Goal: Transaction & Acquisition: Purchase product/service

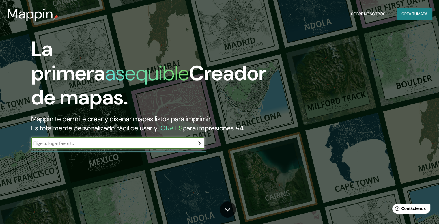
click at [119, 146] on input "text" at bounding box center [111, 143] width 161 height 7
type input "[GEOGRAPHIC_DATA]"
click at [199, 146] on icon "button" at bounding box center [198, 143] width 7 height 7
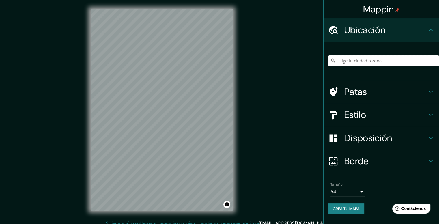
click at [356, 61] on input "Elige tu ciudad o zona" at bounding box center [383, 60] width 111 height 10
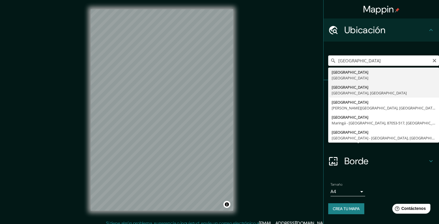
type input "[GEOGRAPHIC_DATA], [GEOGRAPHIC_DATA], [GEOGRAPHIC_DATA]"
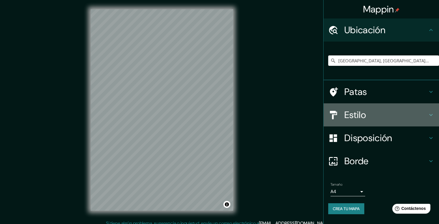
click at [370, 116] on h4 "Estilo" at bounding box center [385, 115] width 83 height 12
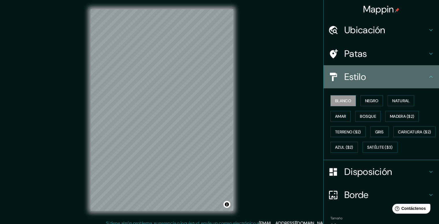
drag, startPoint x: 378, startPoint y: 80, endPoint x: 376, endPoint y: 82, distance: 3.0
click at [377, 81] on h4 "Estilo" at bounding box center [385, 77] width 83 height 12
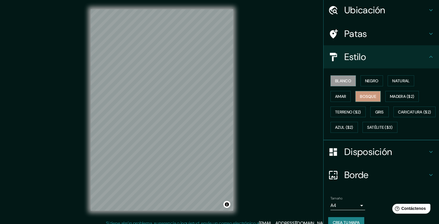
scroll to position [45, 0]
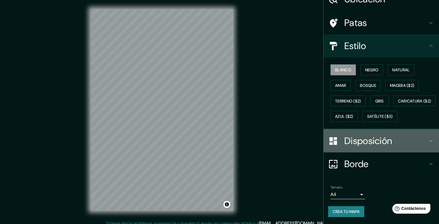
click at [386, 140] on font "Disposición" at bounding box center [368, 141] width 48 height 12
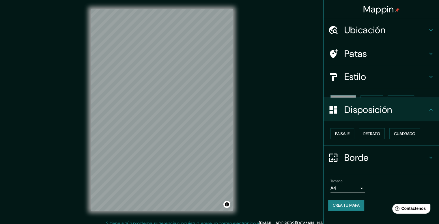
scroll to position [0, 0]
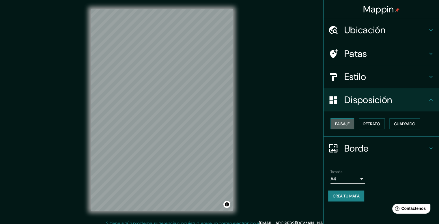
click at [343, 123] on font "Paisaje" at bounding box center [342, 123] width 14 height 5
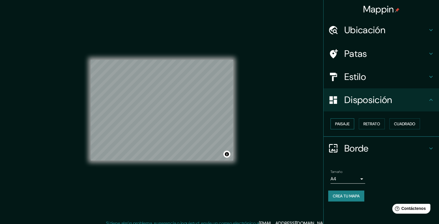
click at [343, 123] on font "Paisaje" at bounding box center [342, 123] width 14 height 5
click at [366, 125] on font "Retrato" at bounding box center [371, 123] width 17 height 5
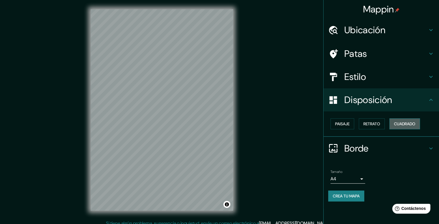
click at [395, 126] on font "Cuadrado" at bounding box center [404, 123] width 21 height 7
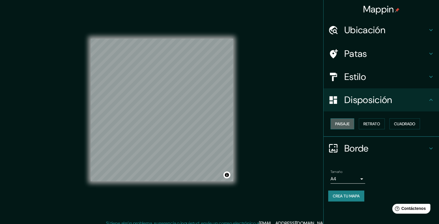
click at [341, 123] on font "Paisaje" at bounding box center [342, 123] width 14 height 5
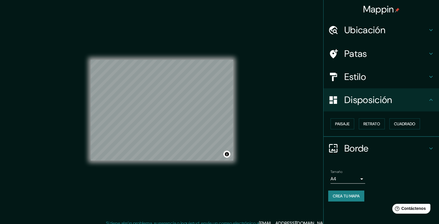
click at [371, 32] on font "Ubicación" at bounding box center [364, 30] width 41 height 12
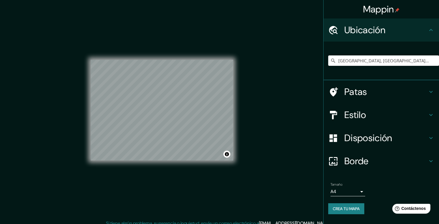
click at [361, 95] on font "Patas" at bounding box center [355, 92] width 23 height 12
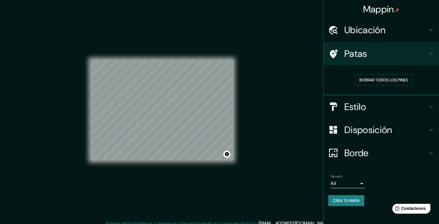
click at [369, 104] on h4 "Estilo" at bounding box center [385, 107] width 83 height 12
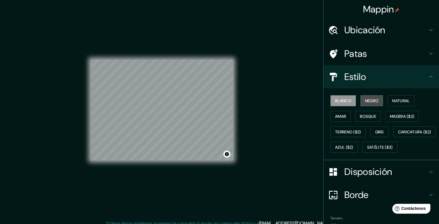
click at [366, 101] on font "Negro" at bounding box center [372, 100] width 14 height 5
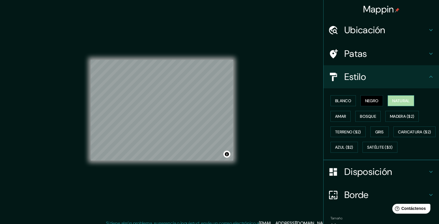
click at [393, 98] on font "Natural" at bounding box center [400, 100] width 17 height 5
click at [355, 113] on button "Bosque" at bounding box center [367, 116] width 25 height 11
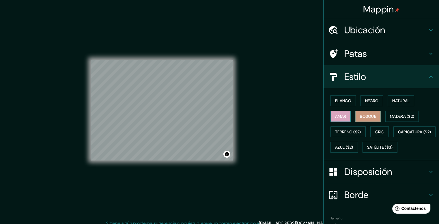
click at [340, 114] on font "Amar" at bounding box center [340, 116] width 11 height 5
click at [398, 116] on font "Madera ($2)" at bounding box center [402, 116] width 24 height 5
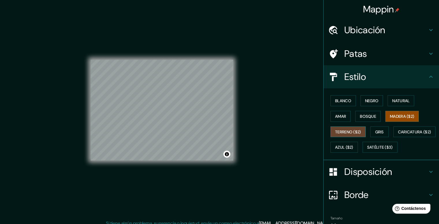
click at [346, 130] on font "Terreno ($2)" at bounding box center [348, 131] width 26 height 5
click at [382, 128] on button "Gris" at bounding box center [379, 131] width 18 height 11
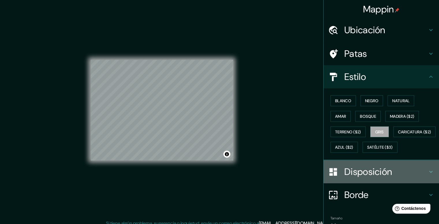
click at [383, 178] on font "Disposición" at bounding box center [368, 171] width 48 height 12
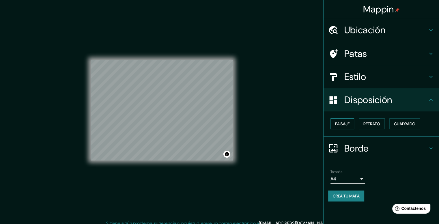
click at [344, 127] on button "Paisaje" at bounding box center [342, 123] width 24 height 11
click at [358, 174] on body "Mappin Ubicación [GEOGRAPHIC_DATA], [GEOGRAPHIC_DATA], [GEOGRAPHIC_DATA] Patas …" at bounding box center [219, 112] width 439 height 224
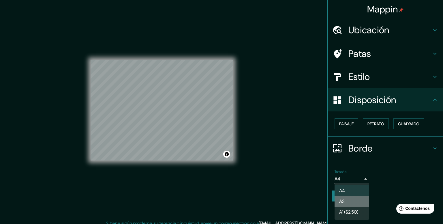
click at [347, 203] on li "A3" at bounding box center [351, 201] width 35 height 11
type input "a4"
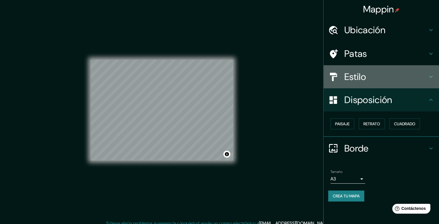
click at [384, 80] on h4 "Estilo" at bounding box center [385, 77] width 83 height 12
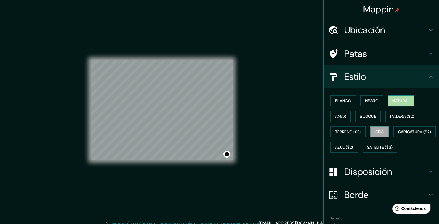
click at [393, 98] on font "Natural" at bounding box center [400, 100] width 17 height 5
click at [360, 114] on font "Bosque" at bounding box center [368, 116] width 16 height 5
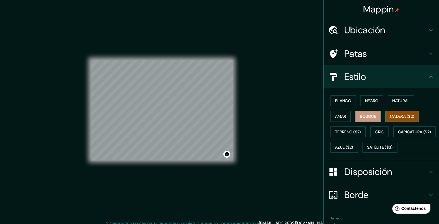
click at [393, 114] on font "Madera ($2)" at bounding box center [402, 116] width 24 height 5
click at [370, 98] on font "Negro" at bounding box center [372, 100] width 14 height 5
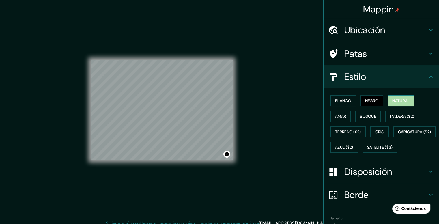
click at [403, 102] on font "Natural" at bounding box center [400, 100] width 17 height 5
click at [380, 131] on font "Gris" at bounding box center [379, 131] width 9 height 5
